Goal: Transaction & Acquisition: Purchase product/service

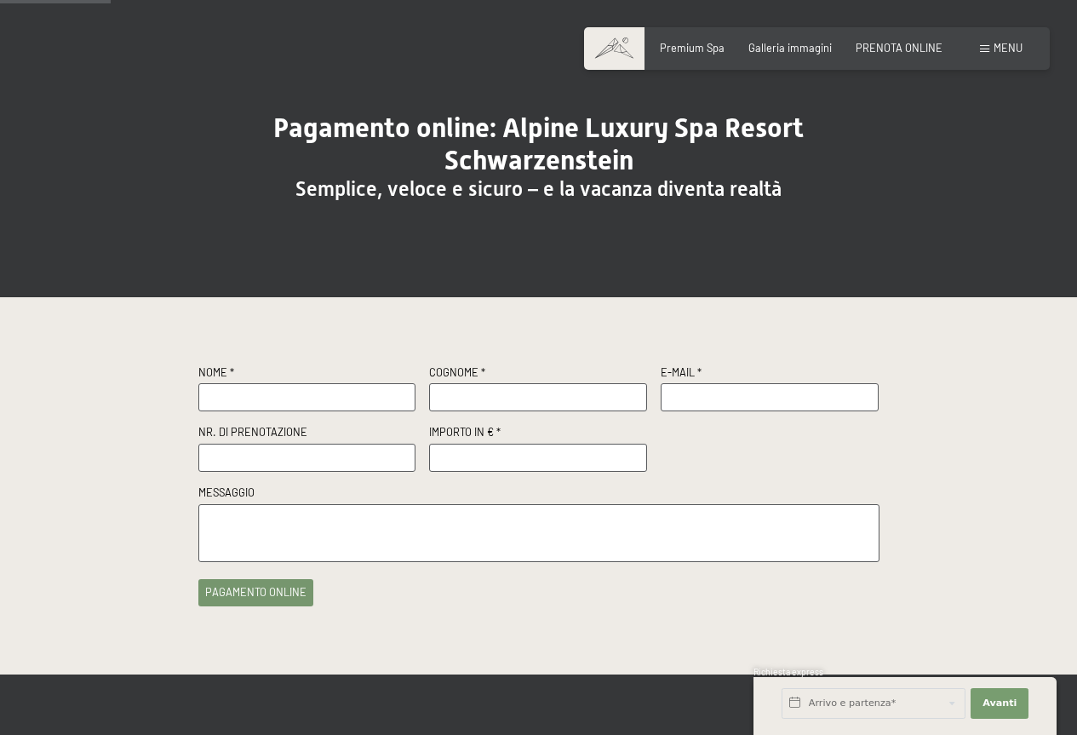
scroll to position [170, 0]
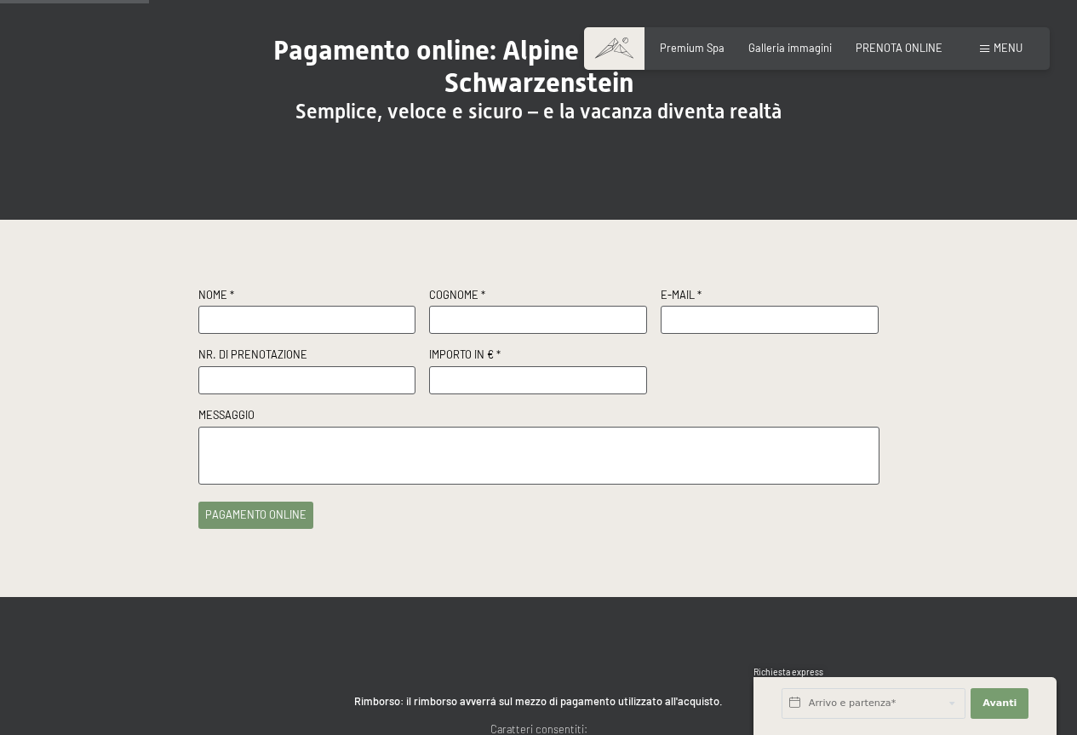
click at [340, 393] on input "text" at bounding box center [307, 380] width 218 height 28
paste input "R38617/2025"
type input "R38617/2025"
click at [320, 322] on input "text" at bounding box center [307, 320] width 218 height 28
type input "CARLO"
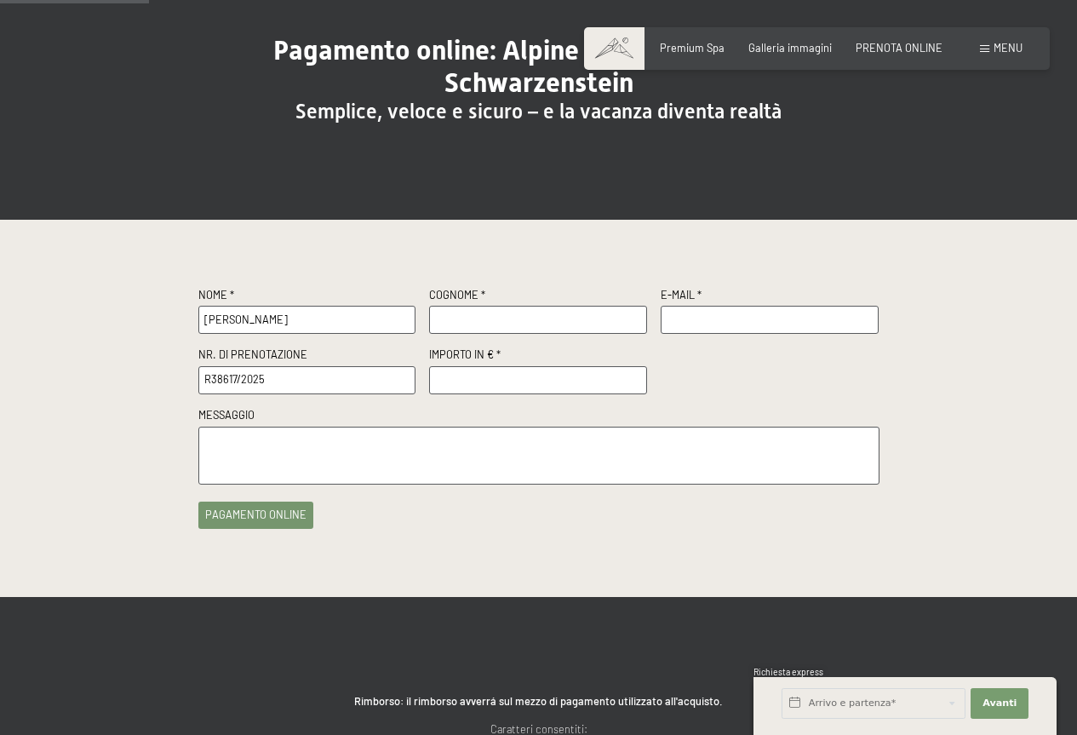
type input "BASSI"
type input "carlobassi190675@gmail.com"
click at [525, 376] on input "number" at bounding box center [538, 380] width 218 height 28
click at [637, 375] on input "1" at bounding box center [538, 380] width 218 height 28
type input "2"
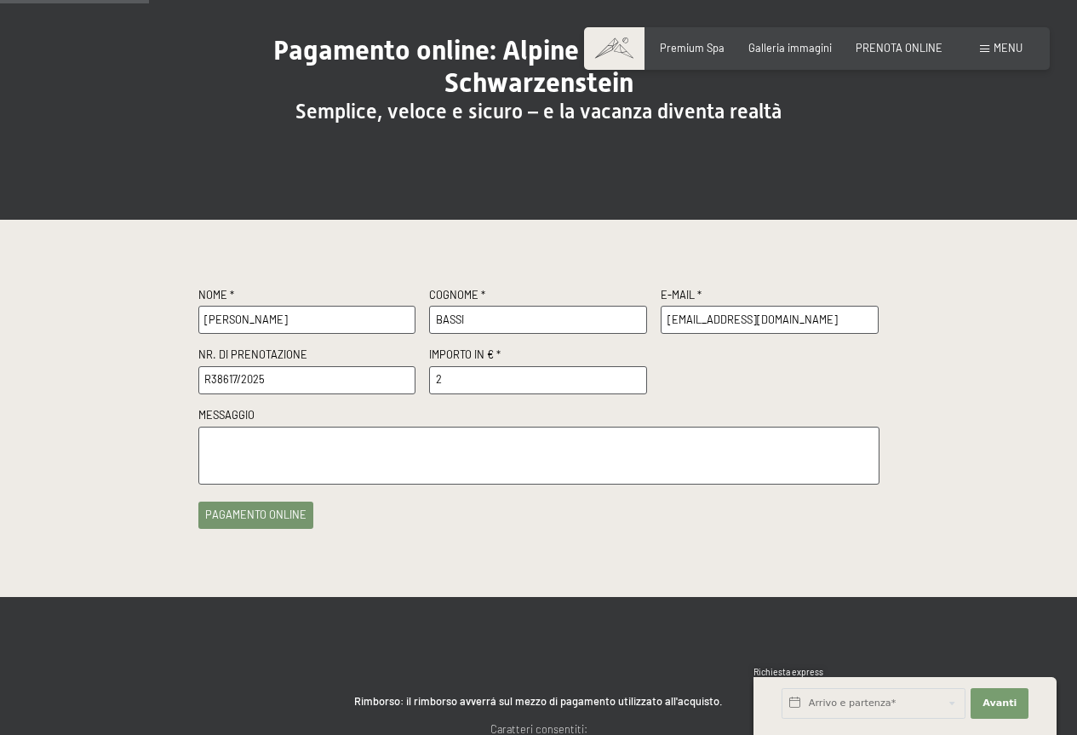
click at [637, 375] on input "2" at bounding box center [538, 380] width 218 height 28
click at [559, 372] on input "2" at bounding box center [538, 380] width 218 height 28
type input "500"
click at [545, 453] on textarea at bounding box center [538, 456] width 681 height 59
click at [280, 519] on button "pagamento online" at bounding box center [255, 511] width 115 height 27
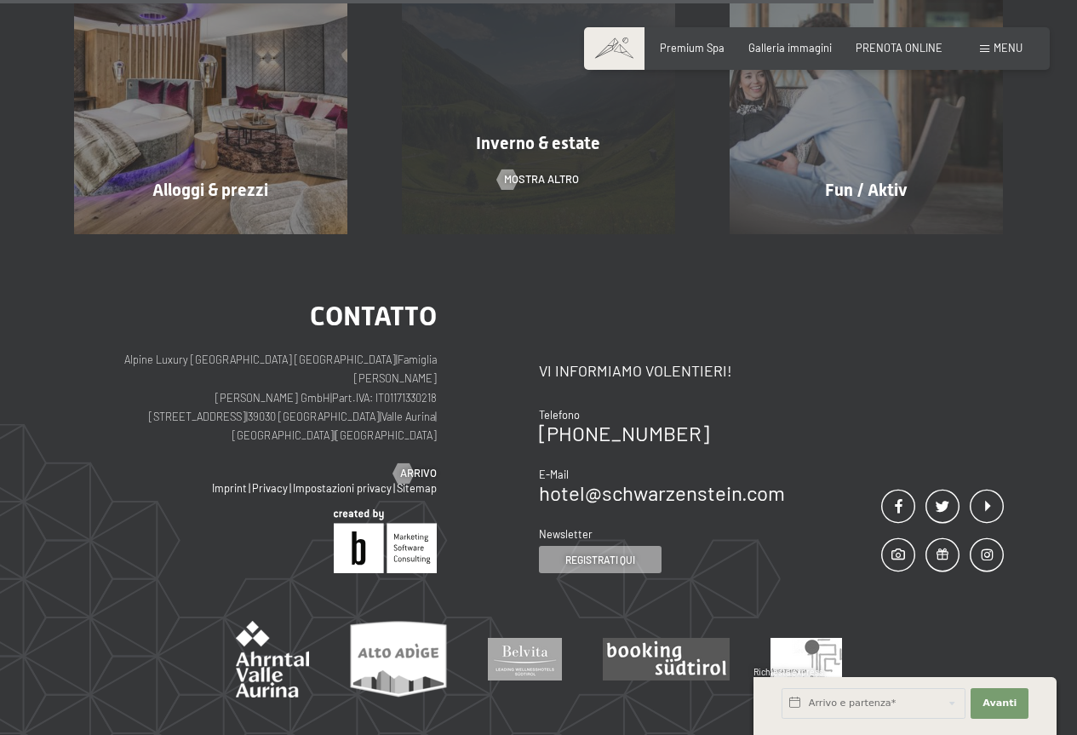
scroll to position [774, 0]
